Goal: Task Accomplishment & Management: Manage account settings

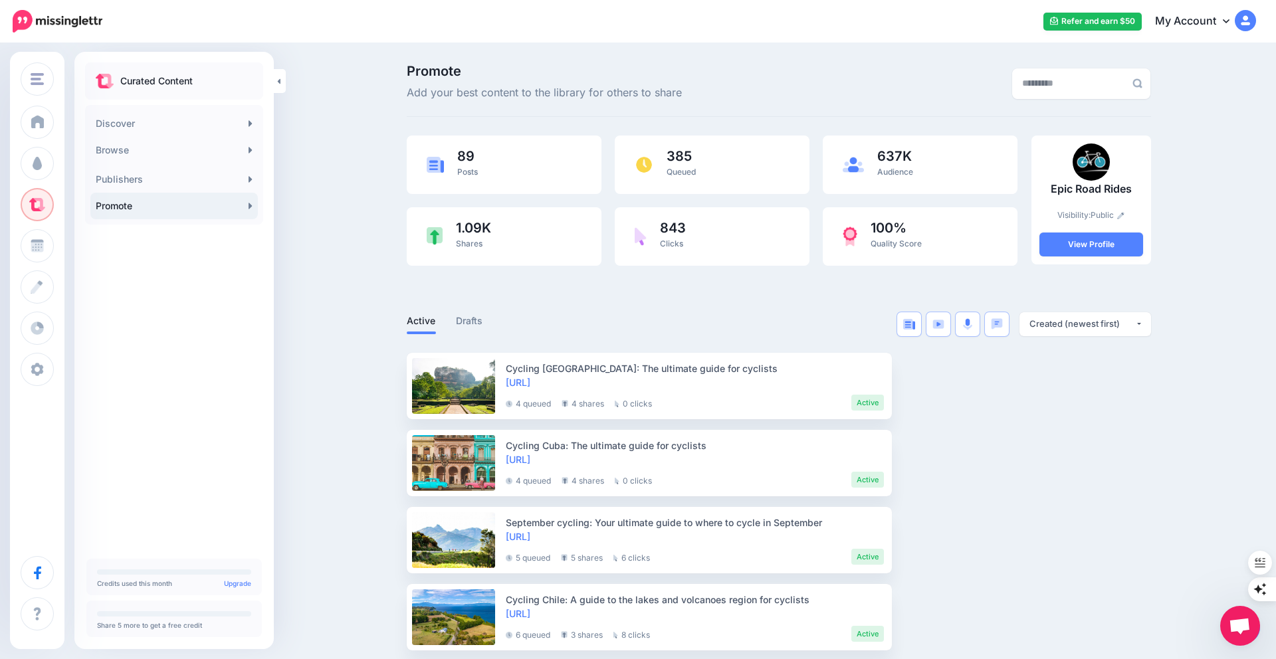
click at [1225, 21] on icon at bounding box center [1226, 21] width 7 height 4
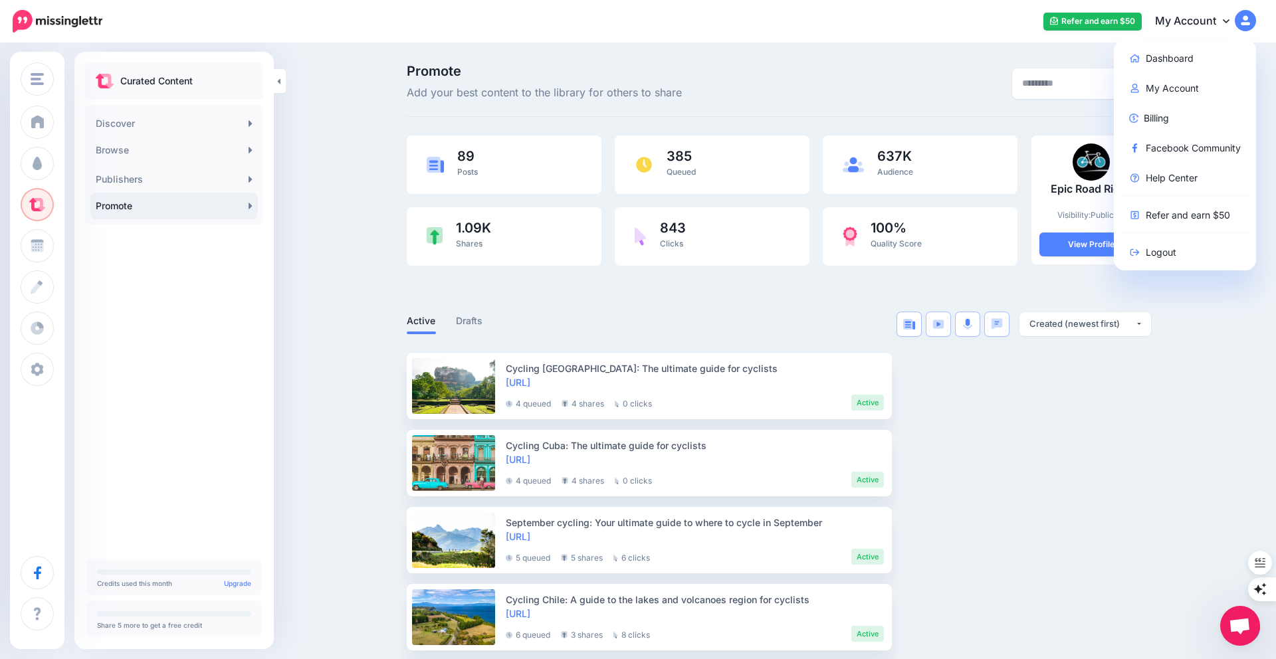
click at [1250, 23] on img at bounding box center [1245, 20] width 21 height 21
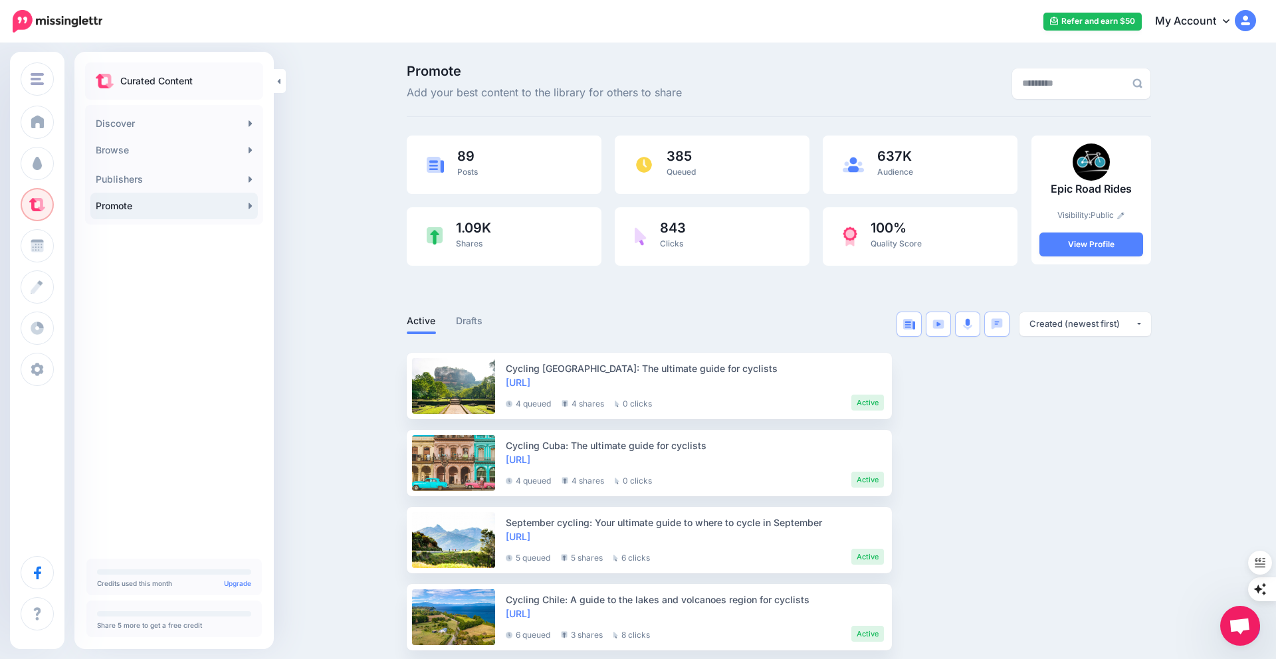
click at [1250, 23] on img at bounding box center [1245, 20] width 21 height 21
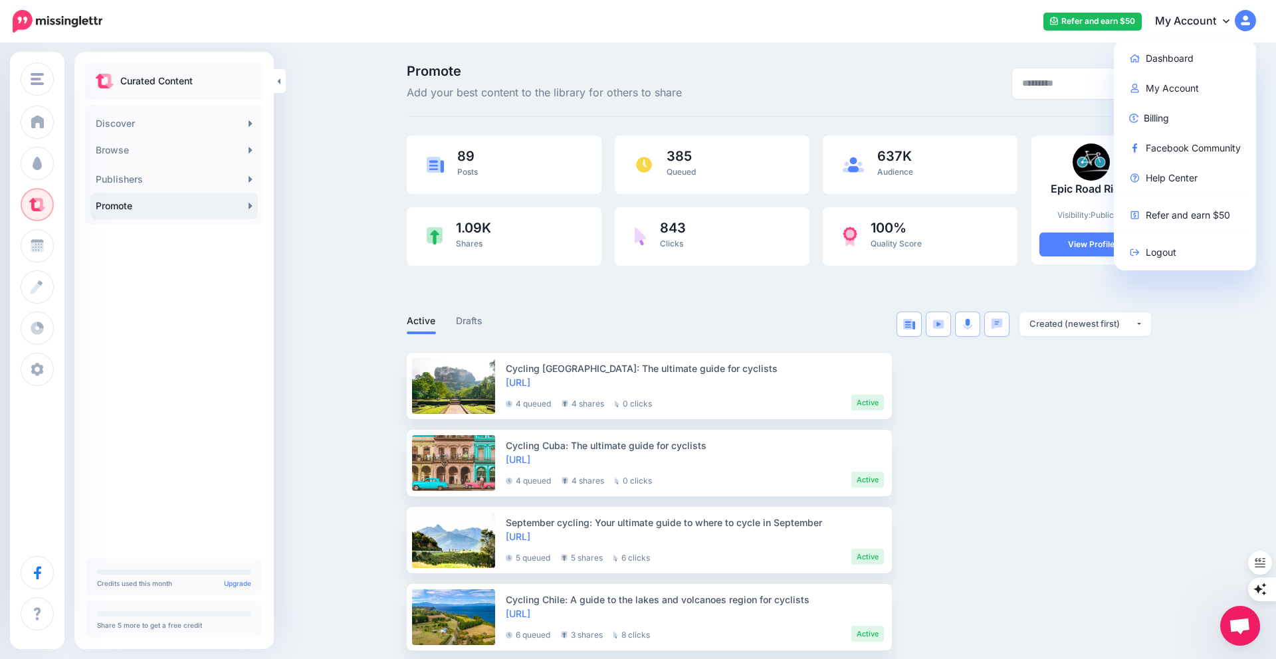
click at [1220, 21] on link "My Account" at bounding box center [1199, 21] width 114 height 33
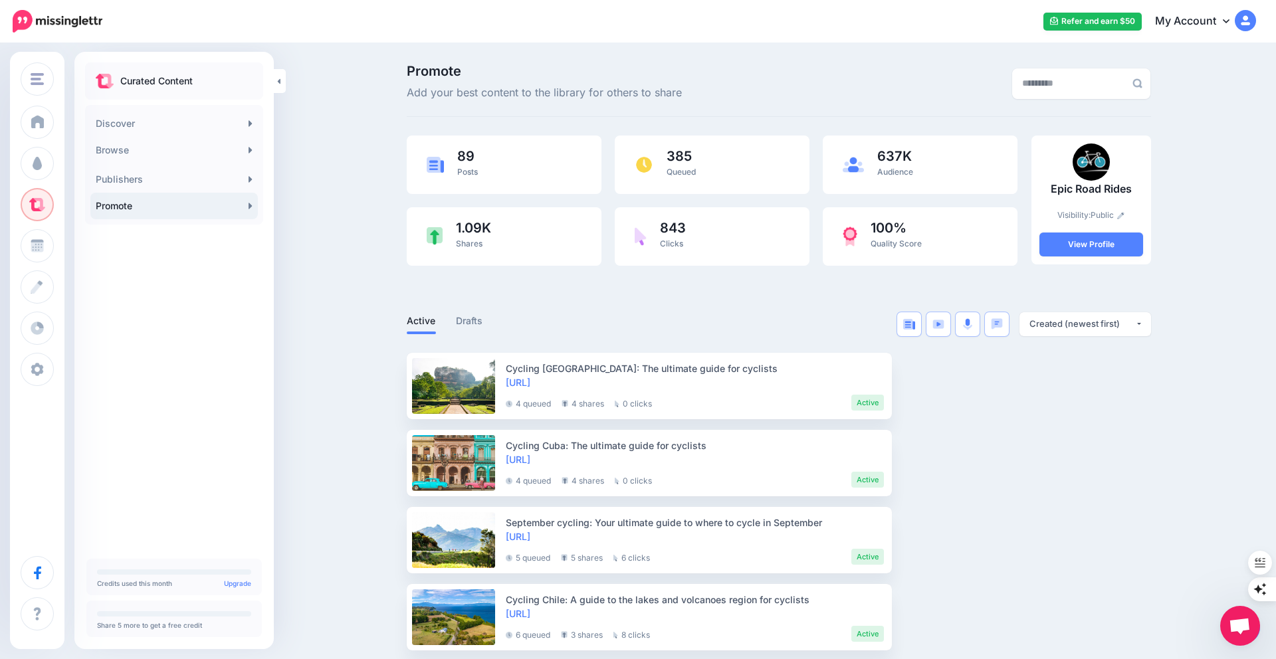
click at [1199, 17] on link "My Account" at bounding box center [1199, 21] width 114 height 33
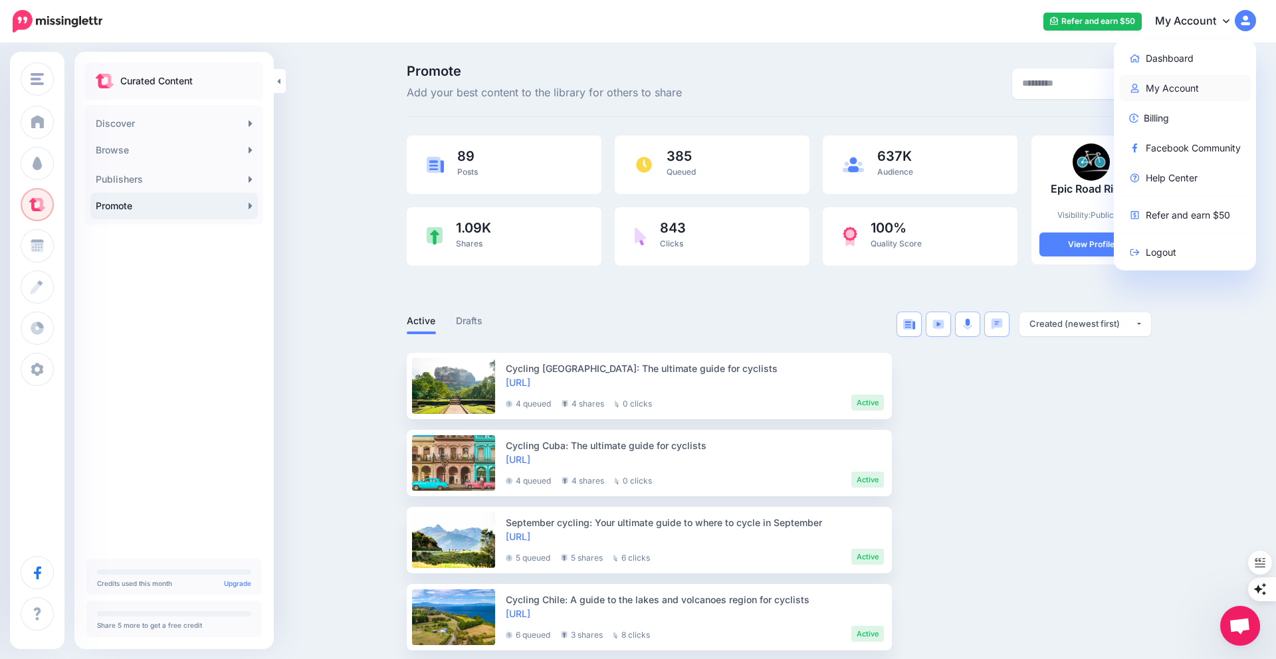
click at [1163, 88] on link "My Account" at bounding box center [1185, 88] width 132 height 26
